Goal: Task Accomplishment & Management: Use online tool/utility

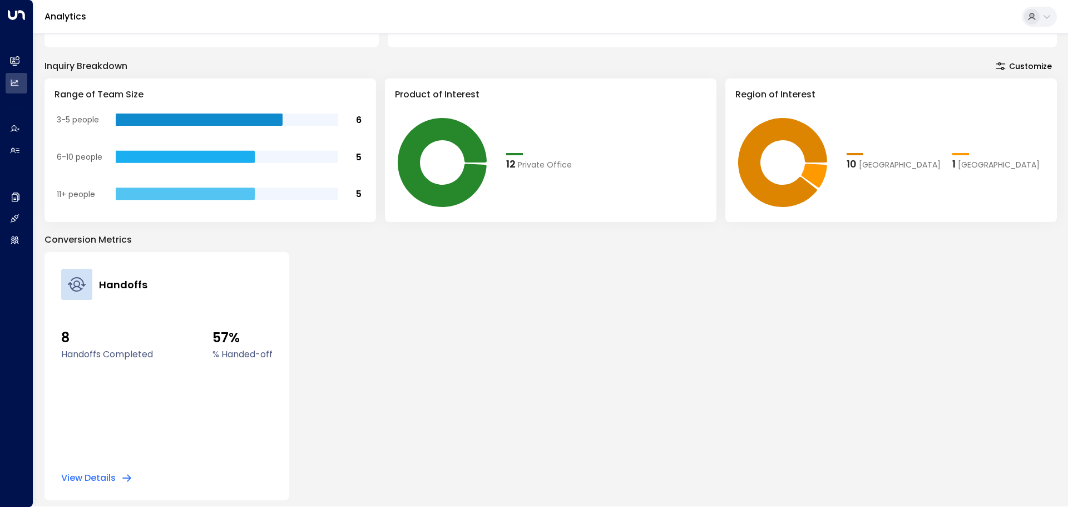
scroll to position [200, 0]
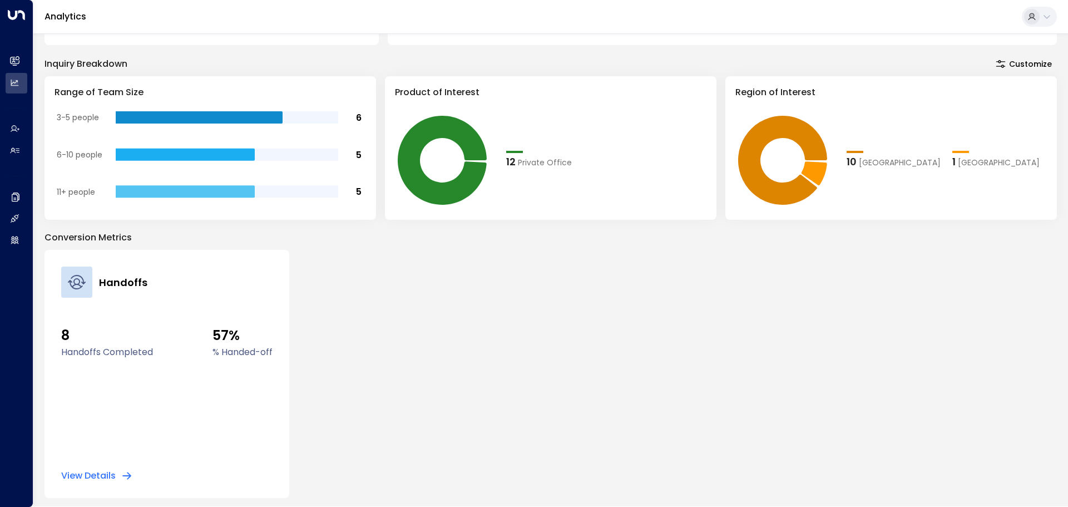
click at [77, 477] on button "View Details" at bounding box center [96, 475] width 71 height 11
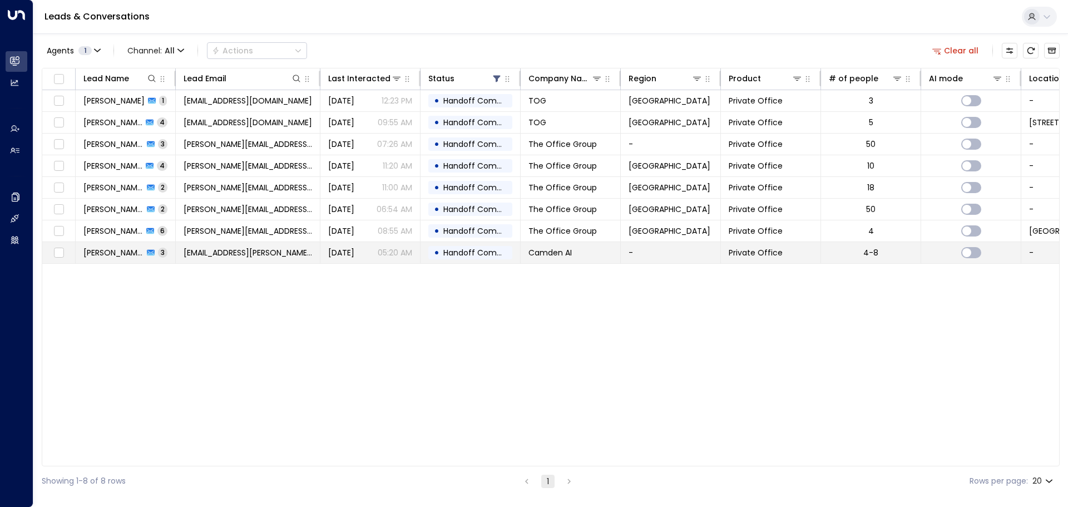
click at [246, 253] on span "[EMAIL_ADDRESS][PERSON_NAME][DOMAIN_NAME]" at bounding box center [248, 252] width 128 height 11
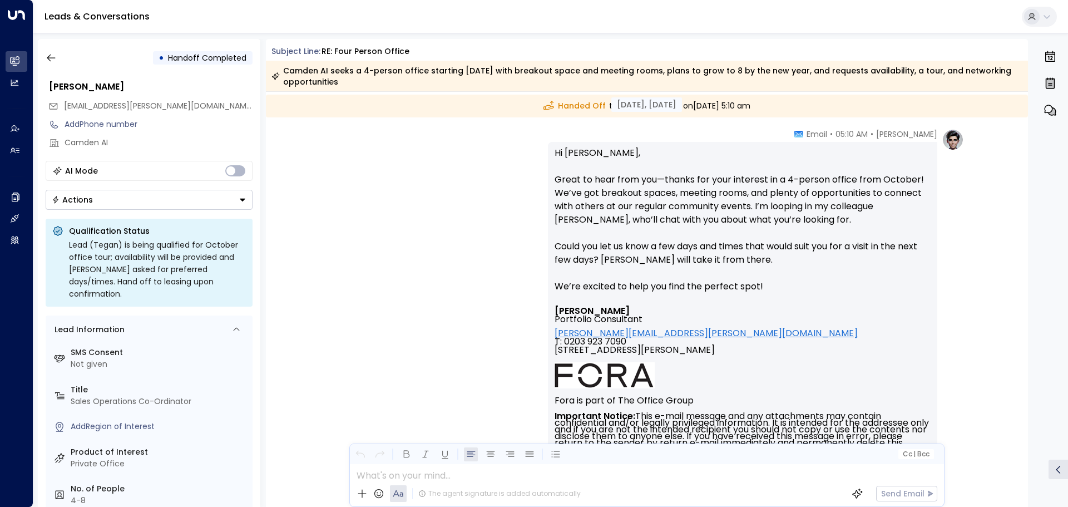
scroll to position [497, 0]
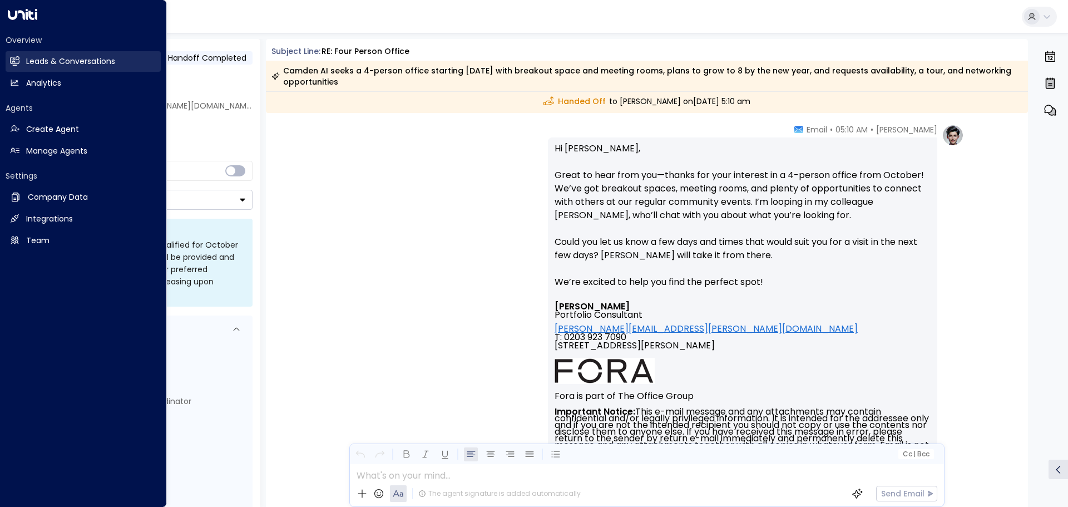
click at [33, 58] on h2 "Leads & Conversations" at bounding box center [70, 62] width 89 height 12
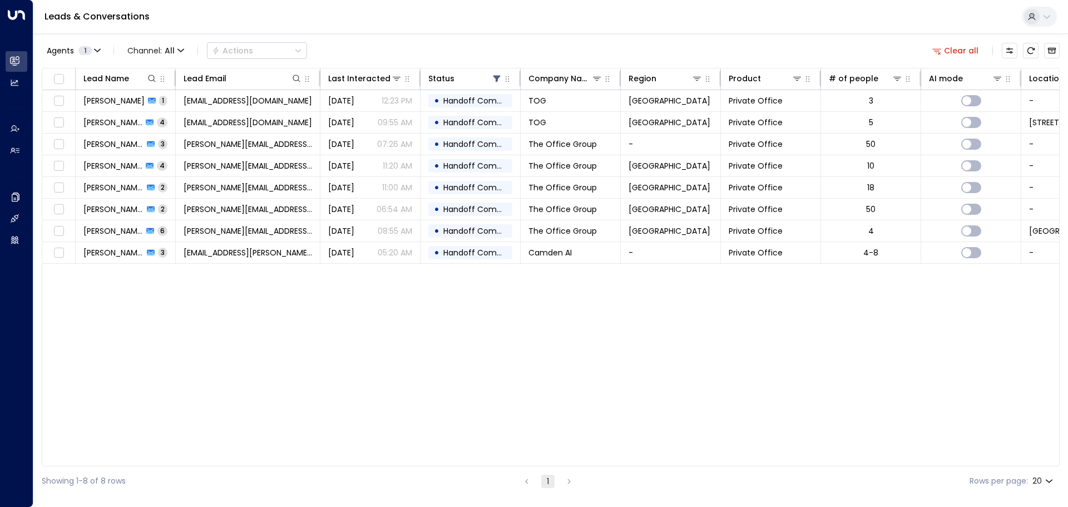
click at [394, 358] on div "Lead Name Lead Email Last Interacted Status Company Name Region Product # of pe…" at bounding box center [551, 267] width 1018 height 398
click at [94, 53] on icon "button" at bounding box center [97, 50] width 7 height 7
click at [107, 100] on button "Clear" at bounding box center [107, 100] width 22 height 9
click at [250, 330] on div at bounding box center [534, 253] width 1068 height 507
